Goal: Participate in discussion: Engage in conversation with other users on a specific topic

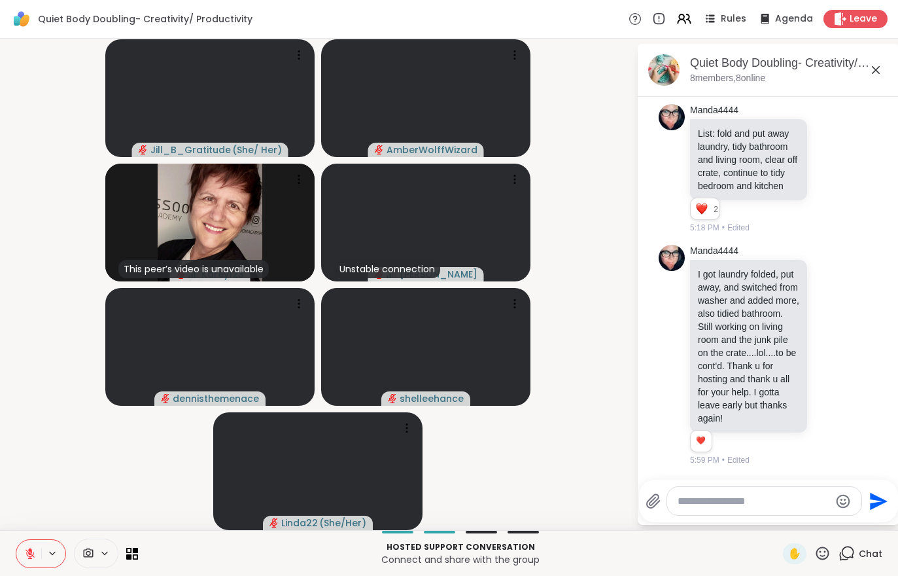
scroll to position [988, 0]
click at [27, 553] on icon at bounding box center [30, 553] width 9 height 9
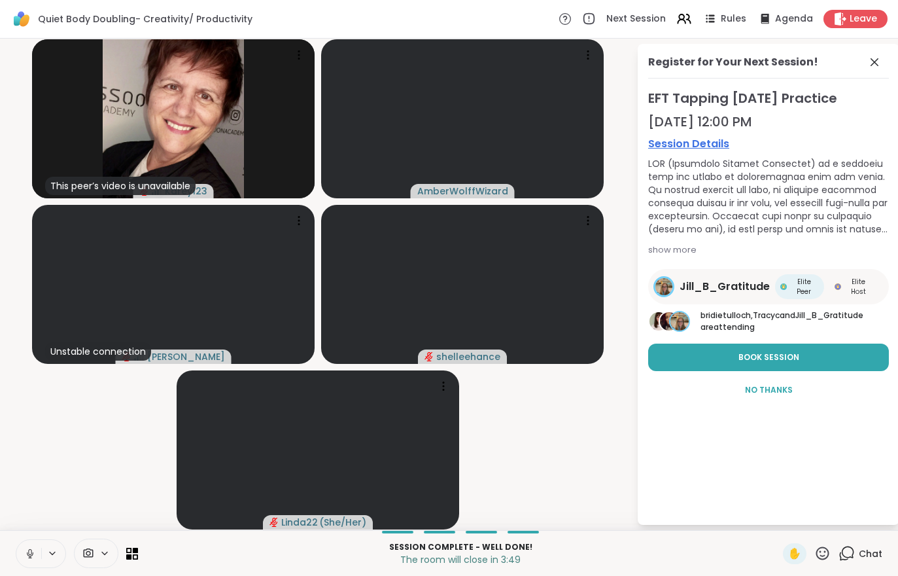
click at [857, 22] on span "Leave" at bounding box center [863, 18] width 27 height 13
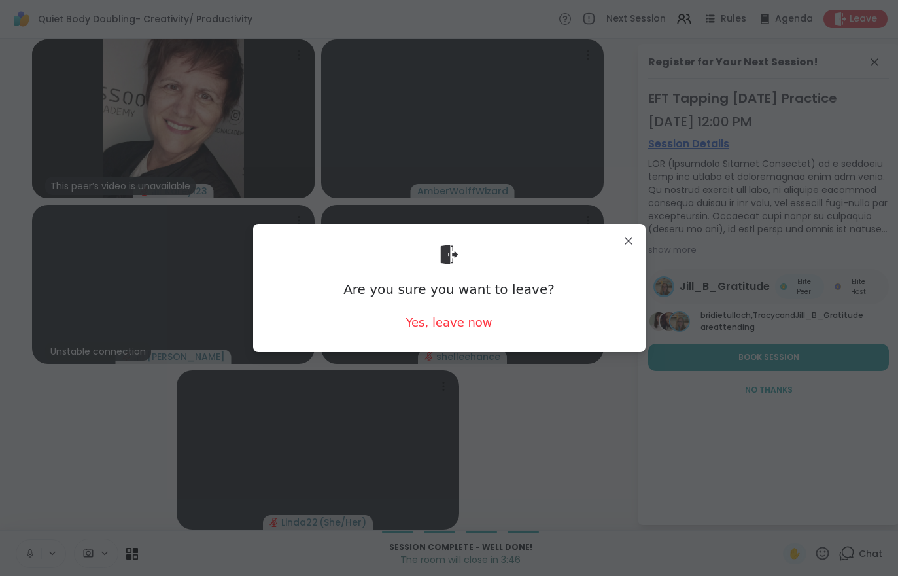
click at [450, 329] on div "Yes, leave now" at bounding box center [448, 322] width 86 height 16
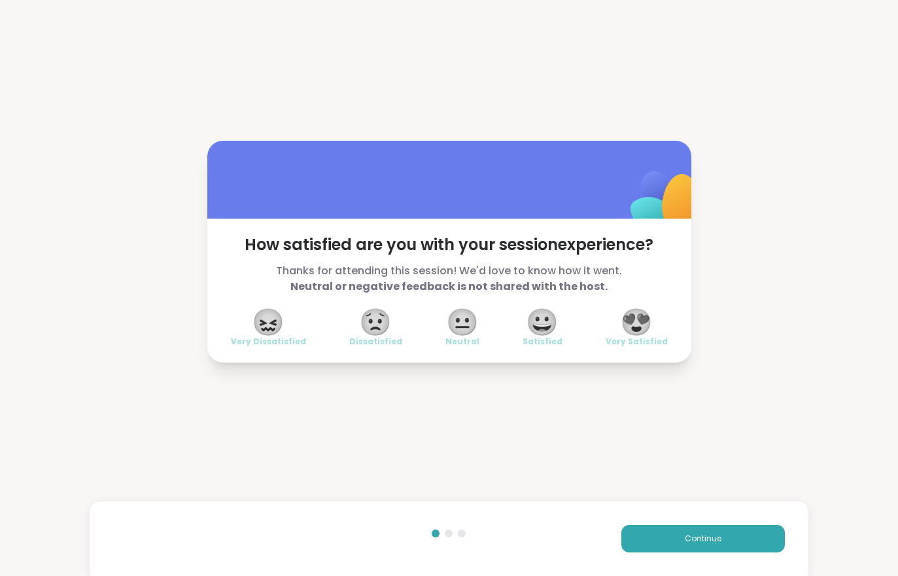
click at [734, 546] on button "Continue" at bounding box center [703, 538] width 164 height 27
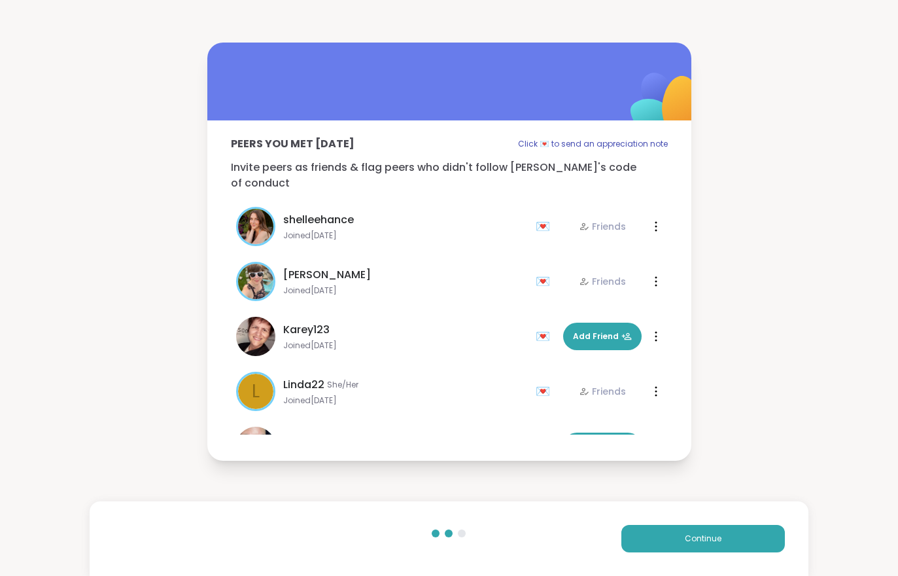
click at [733, 545] on button "Continue" at bounding box center [703, 538] width 164 height 27
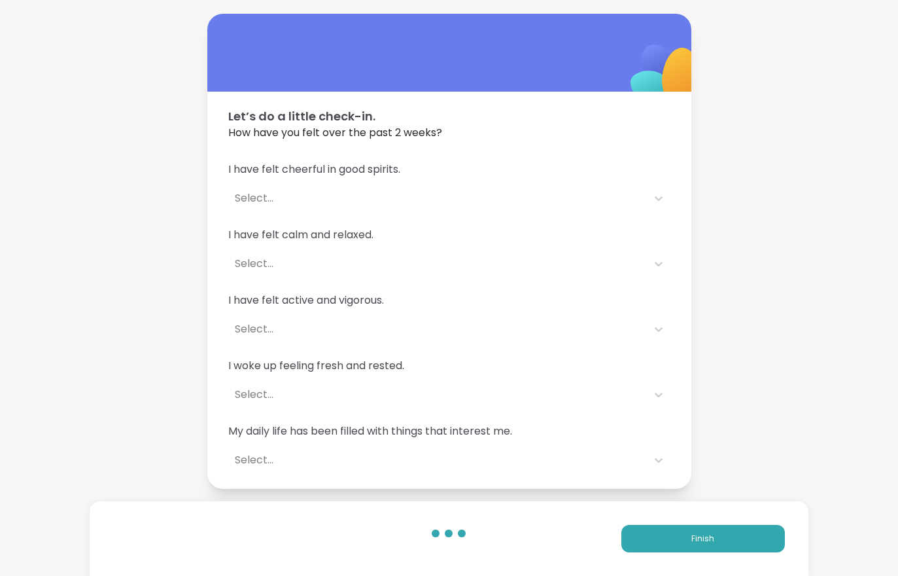
click at [729, 559] on div "Finish" at bounding box center [449, 538] width 718 height 75
click at [698, 538] on span "Finish" at bounding box center [702, 538] width 23 height 12
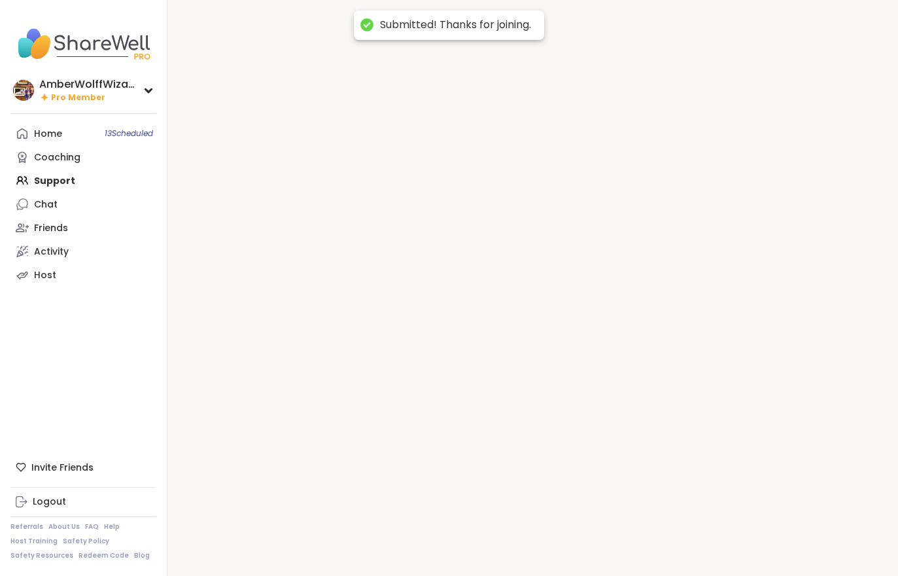
click at [687, 539] on div at bounding box center [532, 288] width 731 height 576
